Goal: Information Seeking & Learning: Understand process/instructions

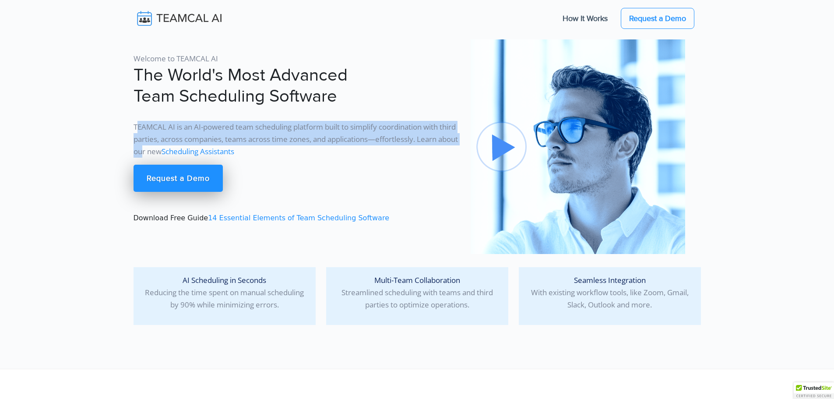
drag, startPoint x: 138, startPoint y: 125, endPoint x: 190, endPoint y: 147, distance: 56.5
click at [188, 146] on p "TEAMCAL AI is an AI-powered team scheduling platform built to simplify coordina…" at bounding box center [297, 139] width 327 height 37
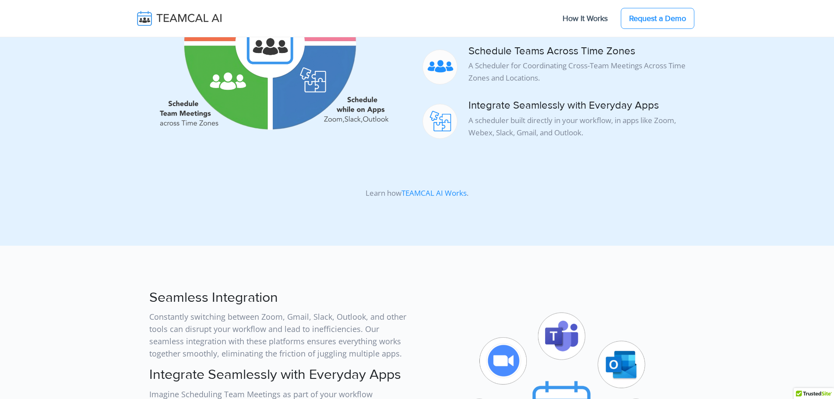
scroll to position [2015, 0]
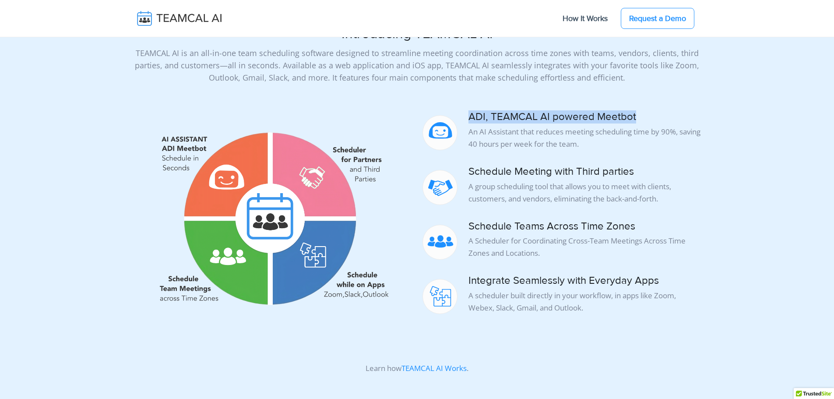
drag, startPoint x: 471, startPoint y: 103, endPoint x: 639, endPoint y: 101, distance: 168.2
click at [639, 111] on h4 "ADI, TEAMCAL AI powered Meetbot" at bounding box center [562, 117] width 279 height 13
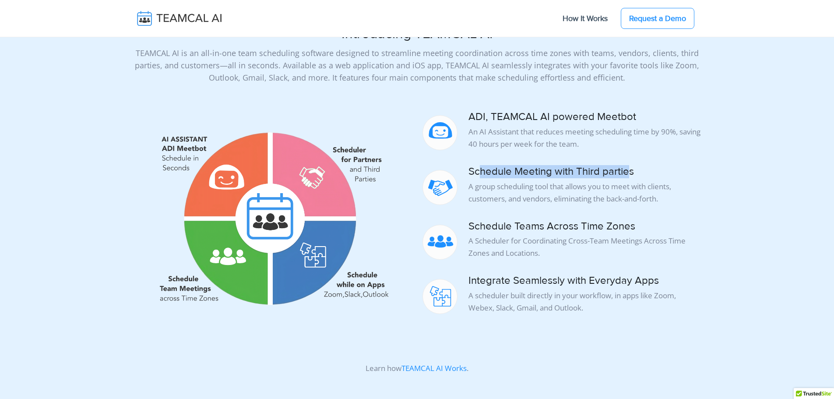
drag, startPoint x: 492, startPoint y: 158, endPoint x: 642, endPoint y: 154, distance: 150.3
click at [636, 166] on h4 "Schedule Meeting with Third parties" at bounding box center [562, 172] width 279 height 13
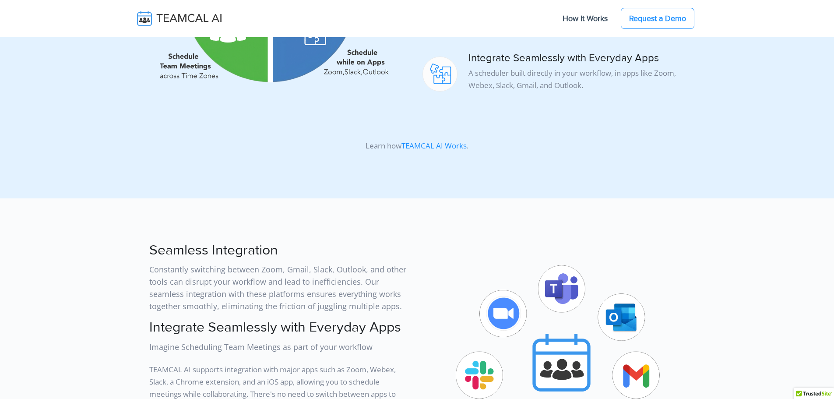
scroll to position [2234, 0]
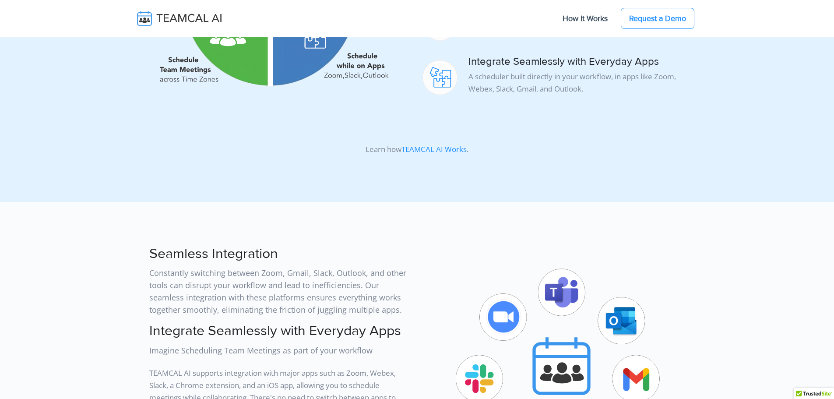
click at [462, 144] on link "TEAMCAL AI Works" at bounding box center [434, 149] width 65 height 10
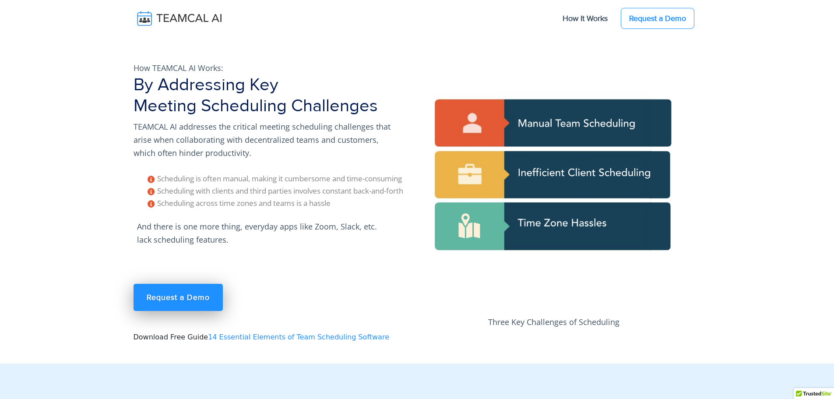
click at [581, 120] on img at bounding box center [554, 184] width 263 height 263
click at [580, 121] on img at bounding box center [554, 184] width 263 height 263
click at [580, 122] on img at bounding box center [554, 184] width 263 height 263
click at [541, 170] on img at bounding box center [554, 184] width 263 height 263
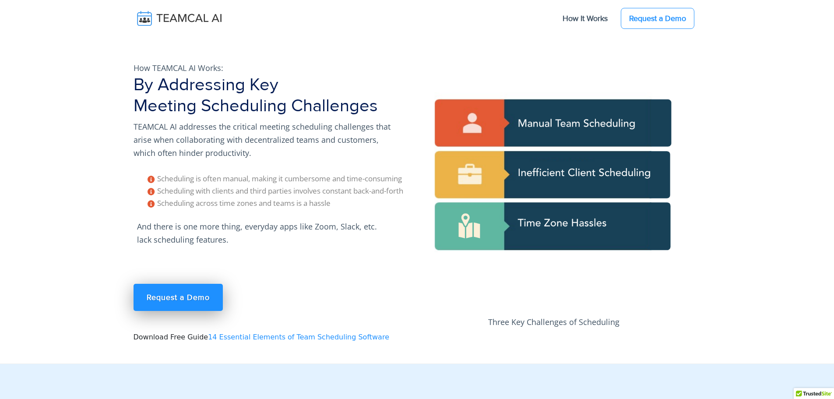
click at [541, 170] on img at bounding box center [554, 184] width 263 height 263
click at [596, 210] on img at bounding box center [554, 184] width 263 height 263
click at [598, 212] on img at bounding box center [554, 184] width 263 height 263
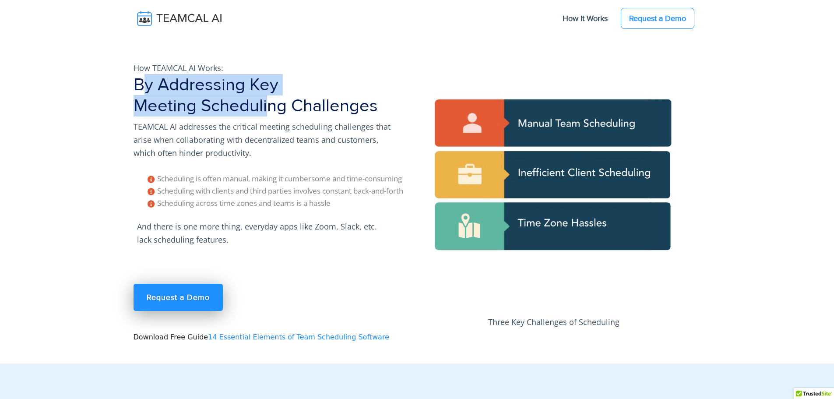
drag, startPoint x: 190, startPoint y: 99, endPoint x: 295, endPoint y: 111, distance: 105.9
click at [292, 111] on h1 "By Addressing Key Meeting Scheduling Challenges" at bounding box center [273, 95] width 279 height 42
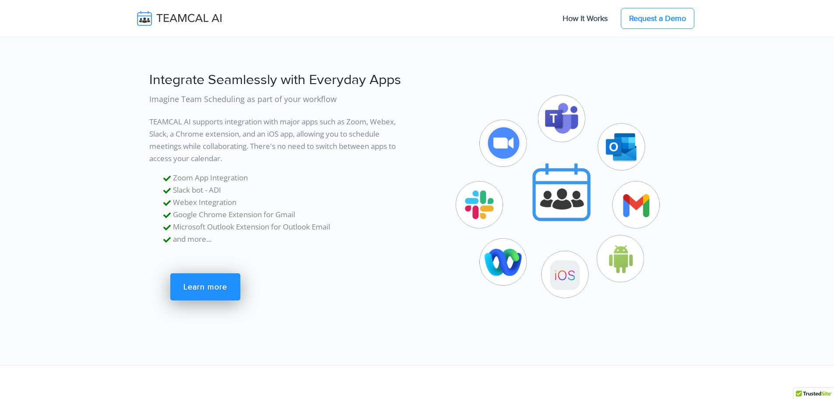
scroll to position [3942, 0]
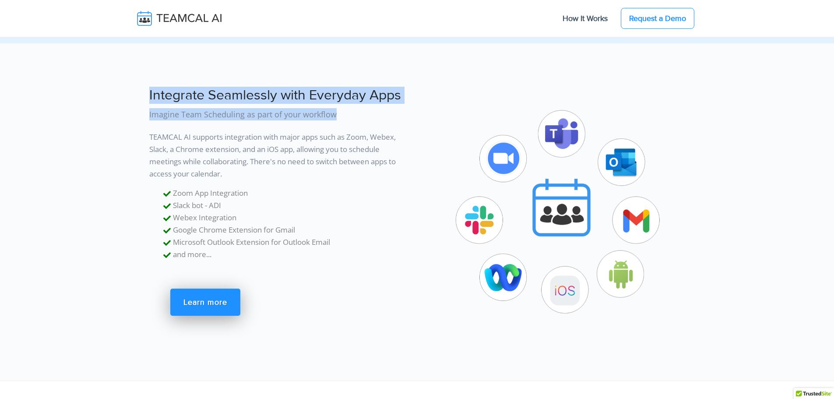
drag, startPoint x: 152, startPoint y: 72, endPoint x: 392, endPoint y: 95, distance: 240.7
click at [390, 95] on div "Integrate Seamlessly with Everyday Apps Imagine Team Scheduling as part of your…" at bounding box center [272, 210] width 289 height 254
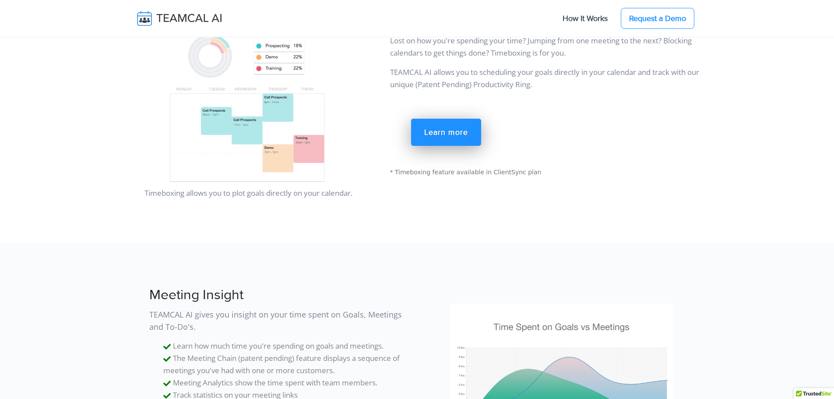
scroll to position [5563, 0]
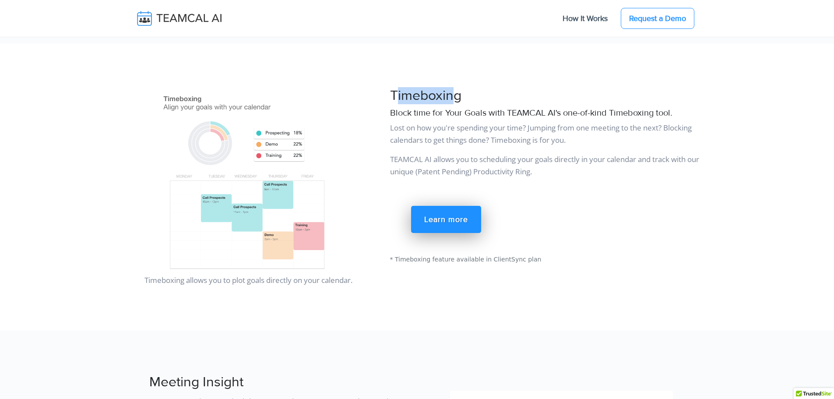
drag, startPoint x: 396, startPoint y: 85, endPoint x: 457, endPoint y: 88, distance: 61.4
click at [457, 88] on h2 "Timeboxing" at bounding box center [545, 96] width 311 height 17
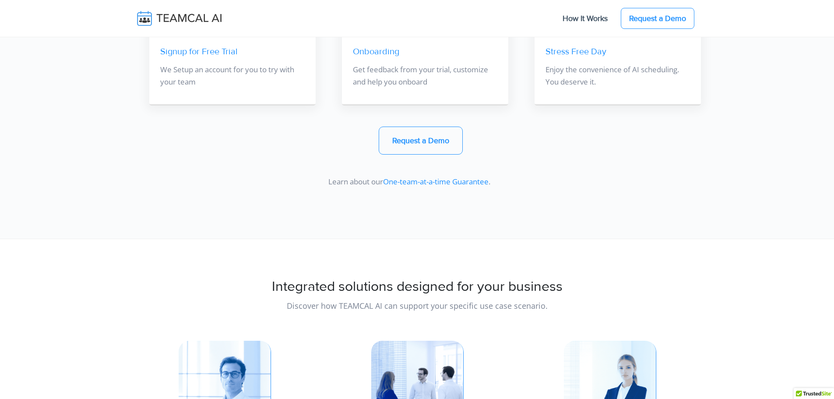
scroll to position [6702, 0]
